Goal: Information Seeking & Learning: Check status

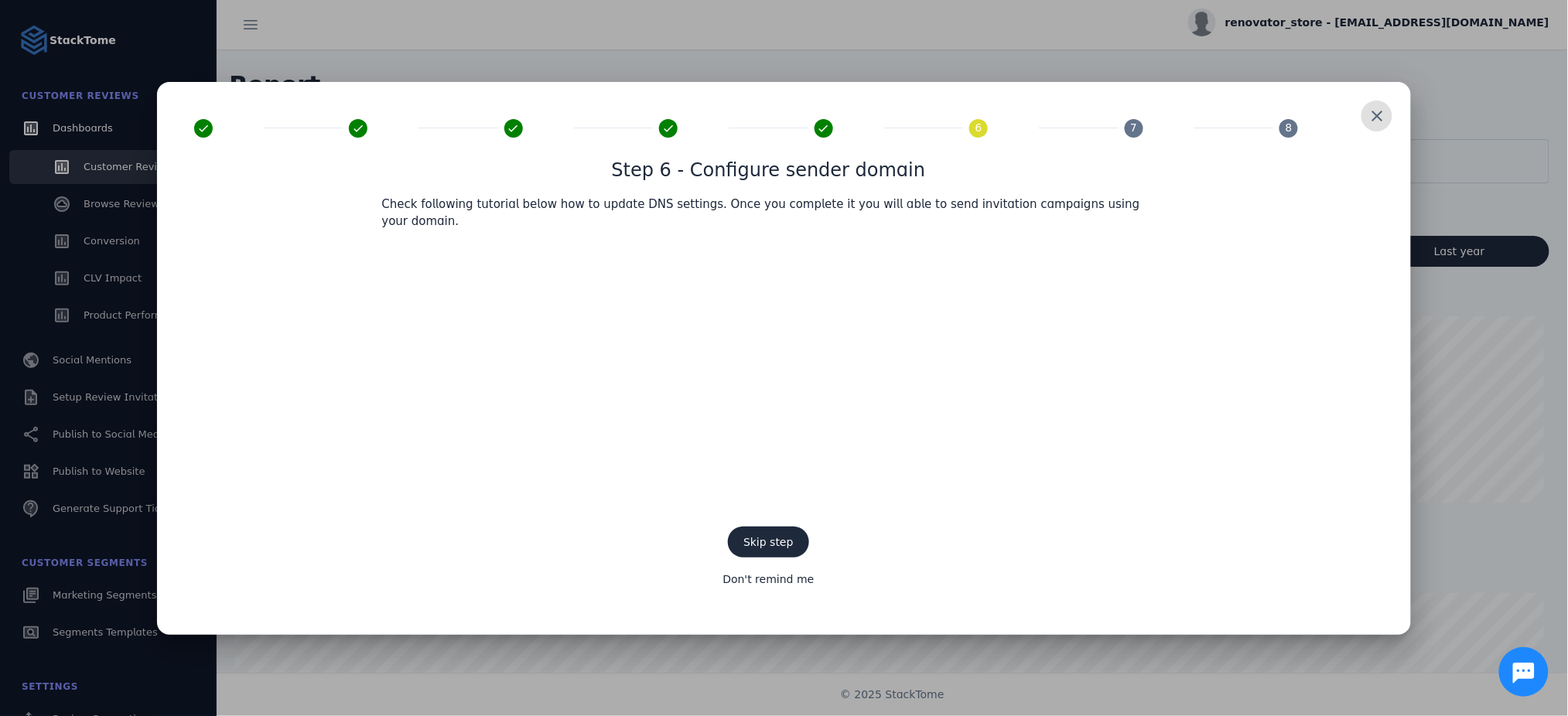
click at [1380, 127] on span at bounding box center [1377, 116] width 37 height 37
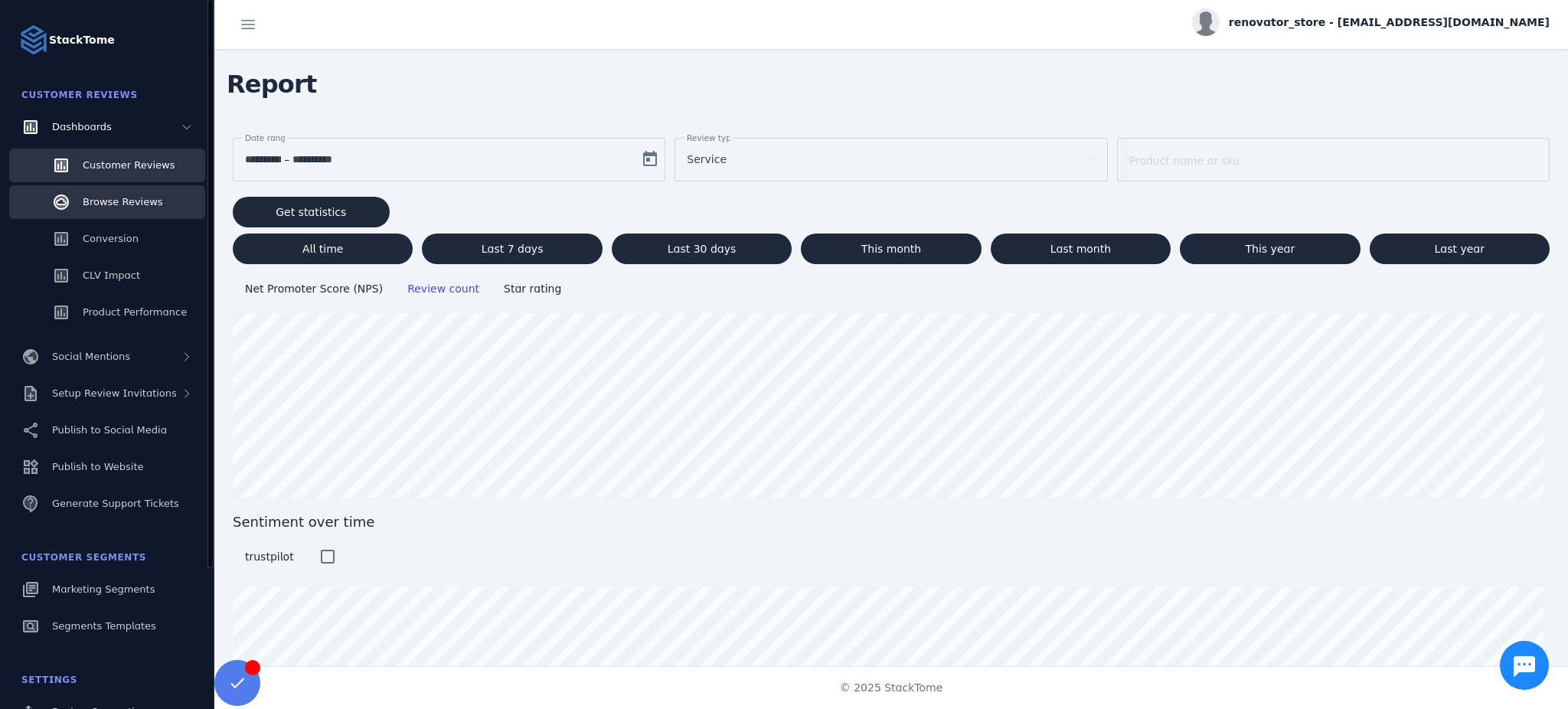
click at [138, 196] on span "Browse Reviews" at bounding box center [123, 201] width 81 height 12
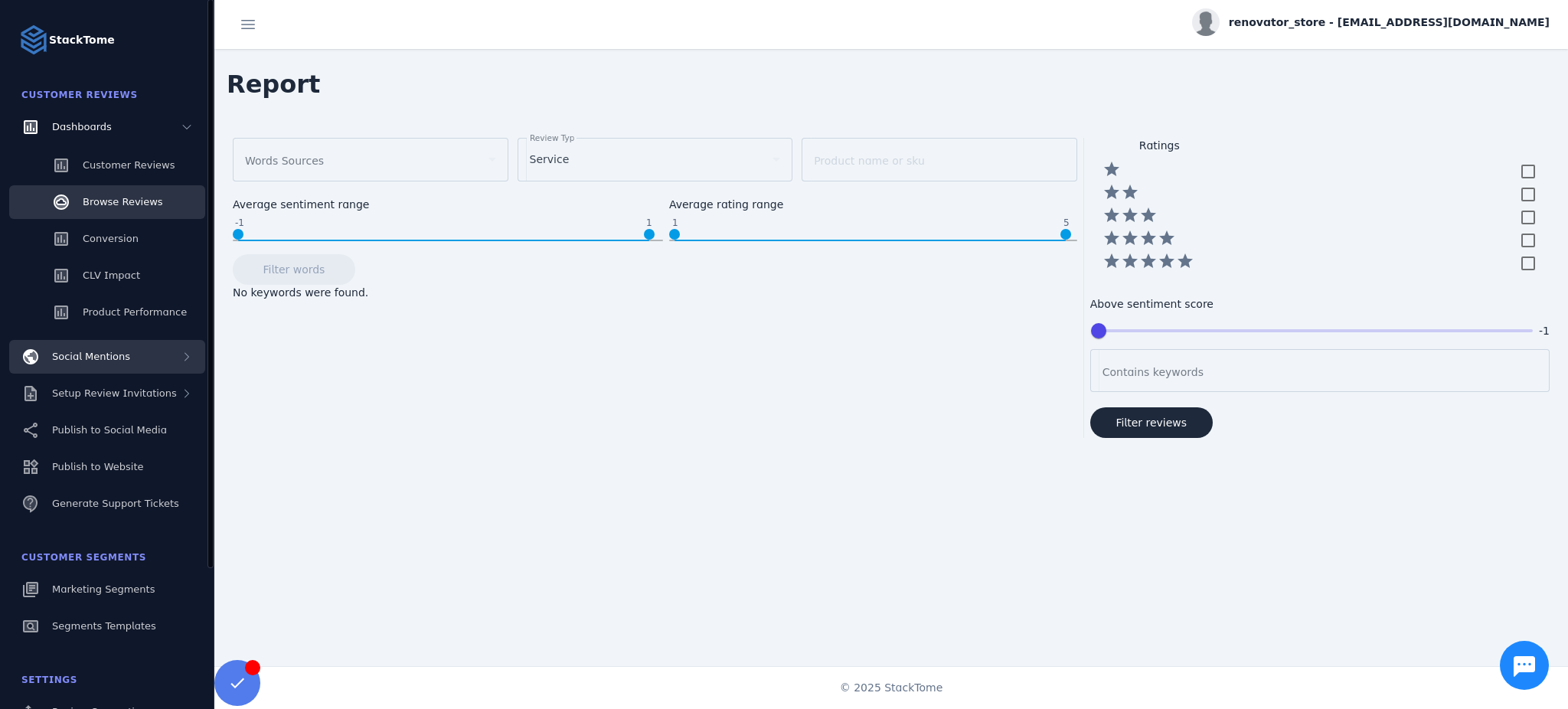
click at [159, 359] on div "Social Mentions" at bounding box center [107, 357] width 196 height 34
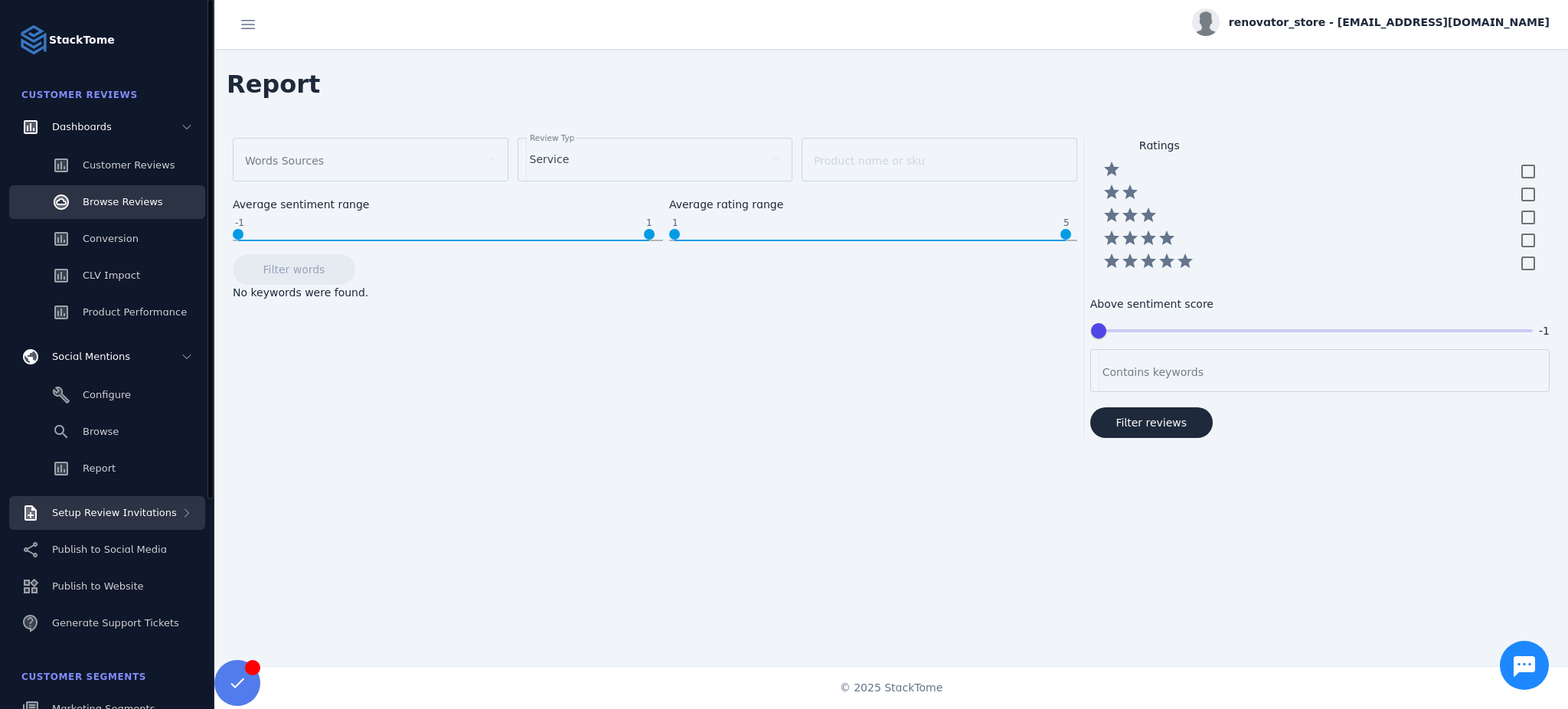
click at [105, 520] on div "Setup Review Invitations" at bounding box center [115, 513] width 125 height 15
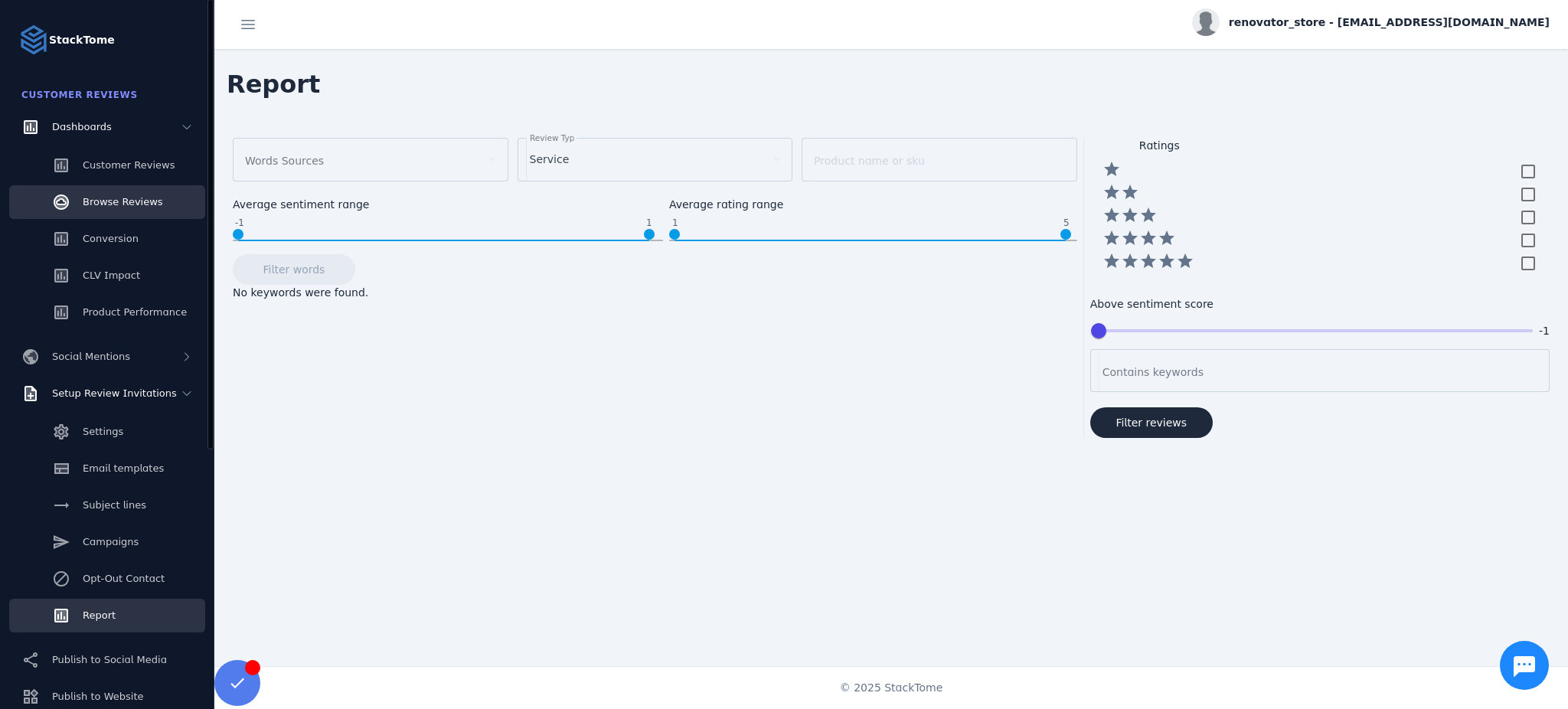
drag, startPoint x: 101, startPoint y: 617, endPoint x: 142, endPoint y: 602, distance: 43.7
click at [100, 617] on span "Report" at bounding box center [99, 615] width 33 height 12
click at [99, 617] on span "Report" at bounding box center [99, 615] width 33 height 12
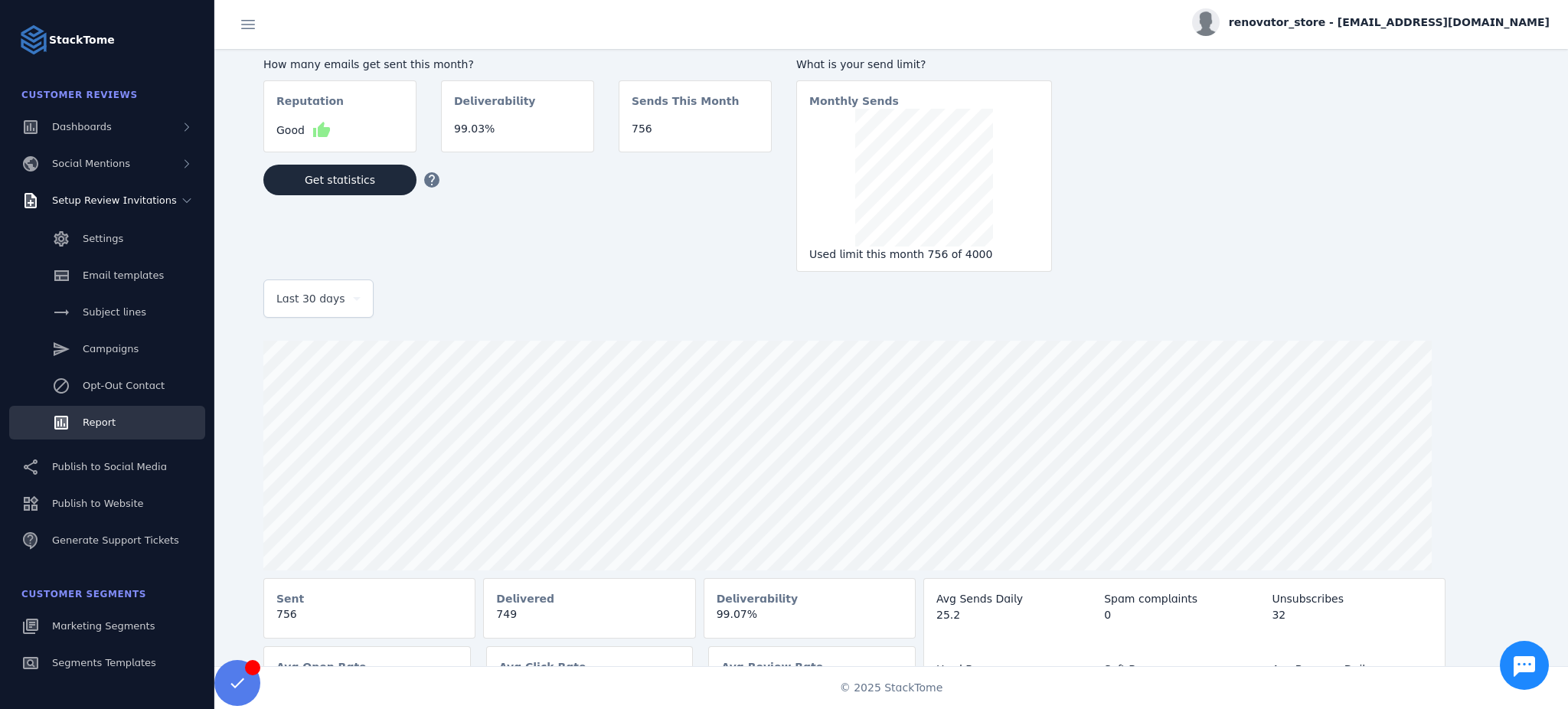
scroll to position [39, 0]
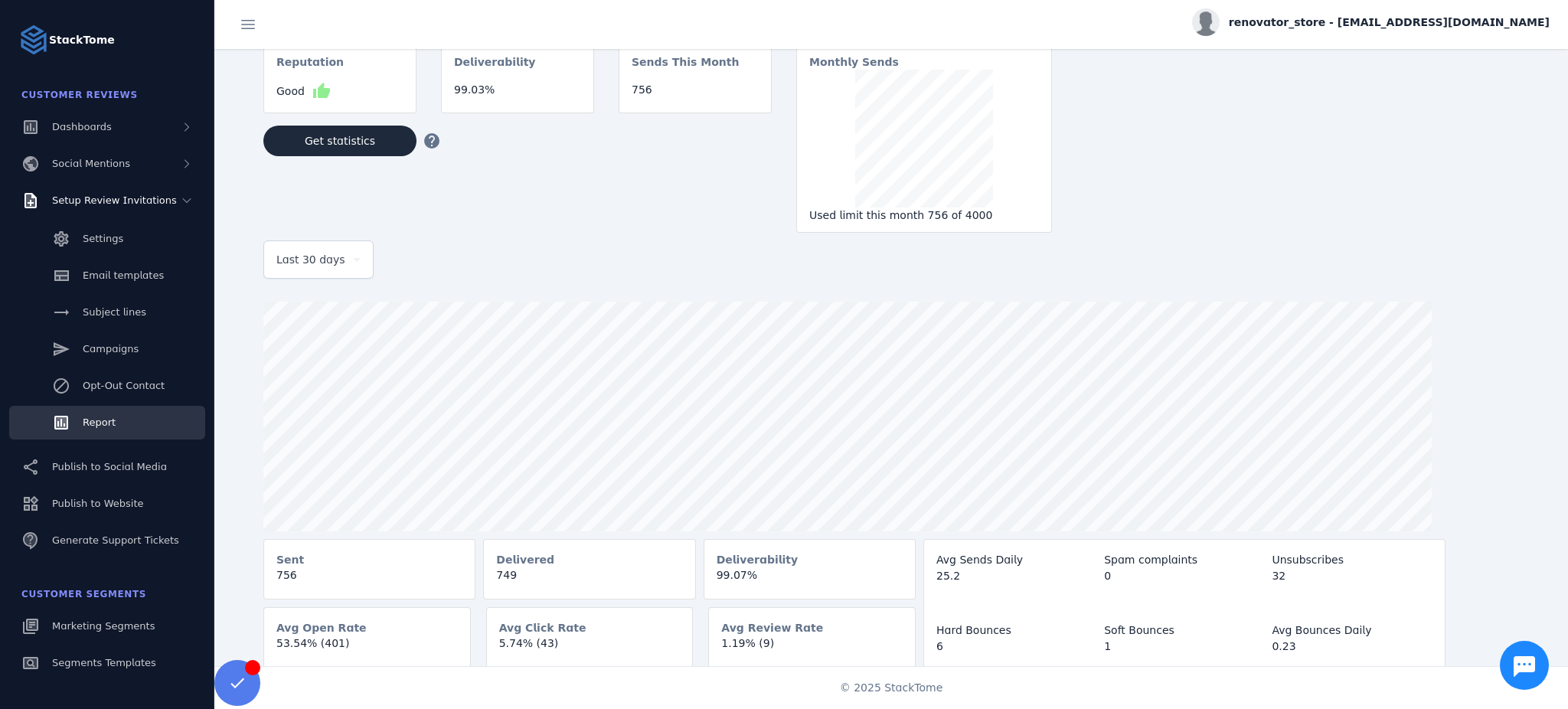
click at [1327, 157] on div "How many emails get sent this month? Reputation Good thumb_up Deliverability 99…" at bounding box center [915, 121] width 1304 height 223
drag, startPoint x: 311, startPoint y: 646, endPoint x: 257, endPoint y: 646, distance: 54.0
click at [257, 646] on div "How many emails get sent this month? Reputation Good thumb_up Deliverability 99…" at bounding box center [906, 339] width 1323 height 658
copy mat-card-content "53.54%"
